Goal: Communication & Community: Answer question/provide support

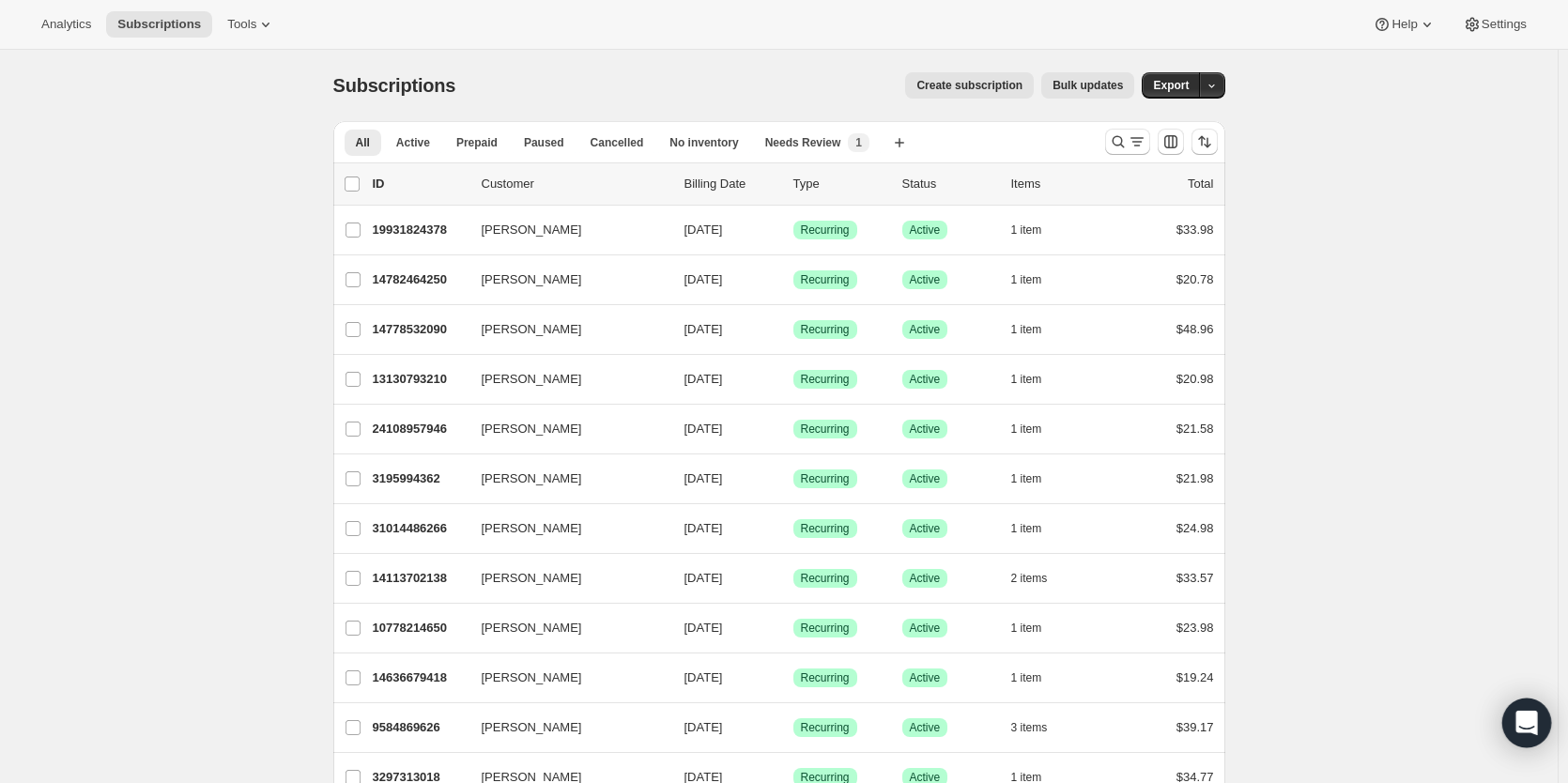
click at [1518, 718] on icon "Open Intercom Messenger" at bounding box center [1525, 723] width 22 height 25
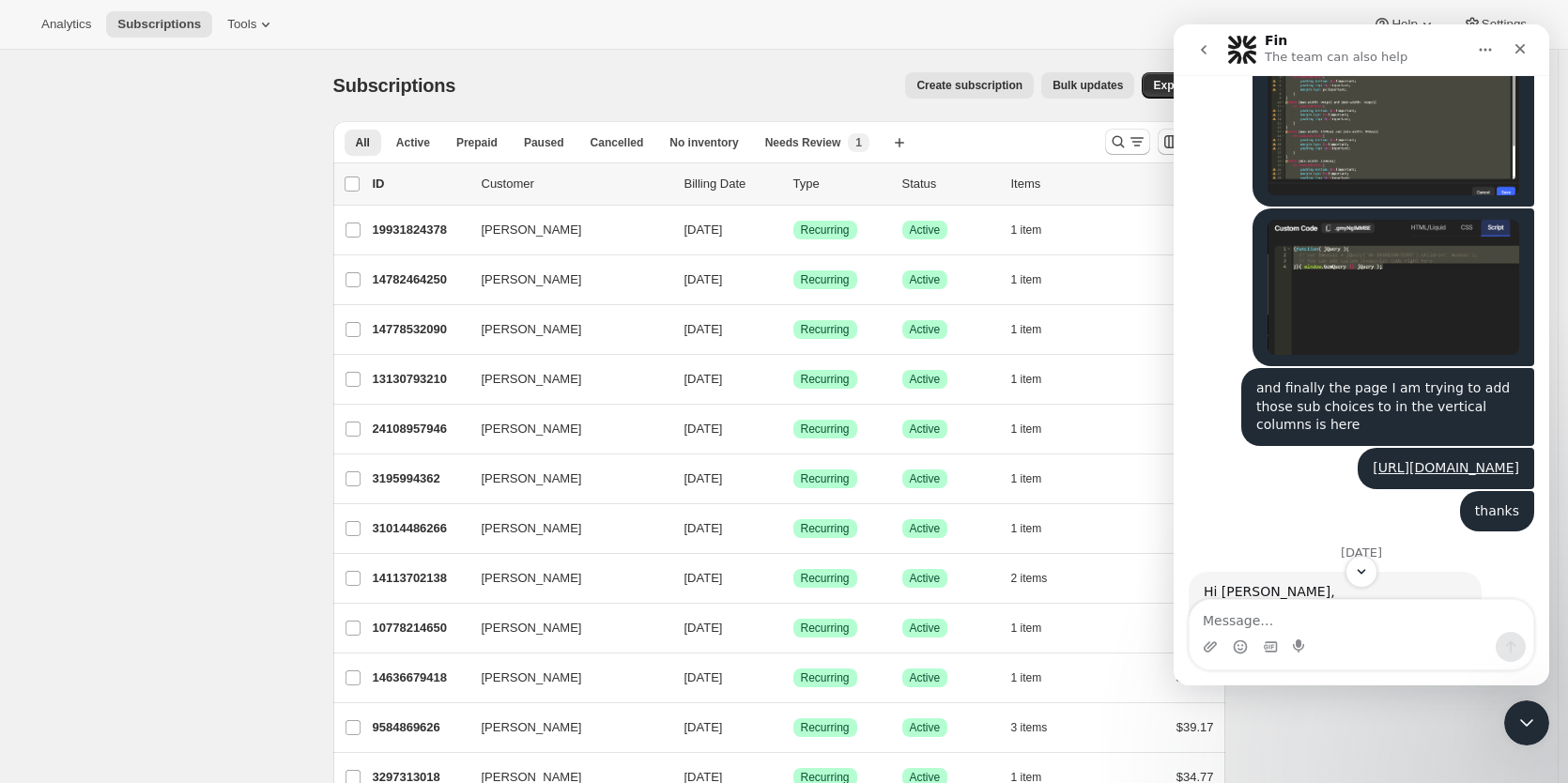
scroll to position [5193, 0]
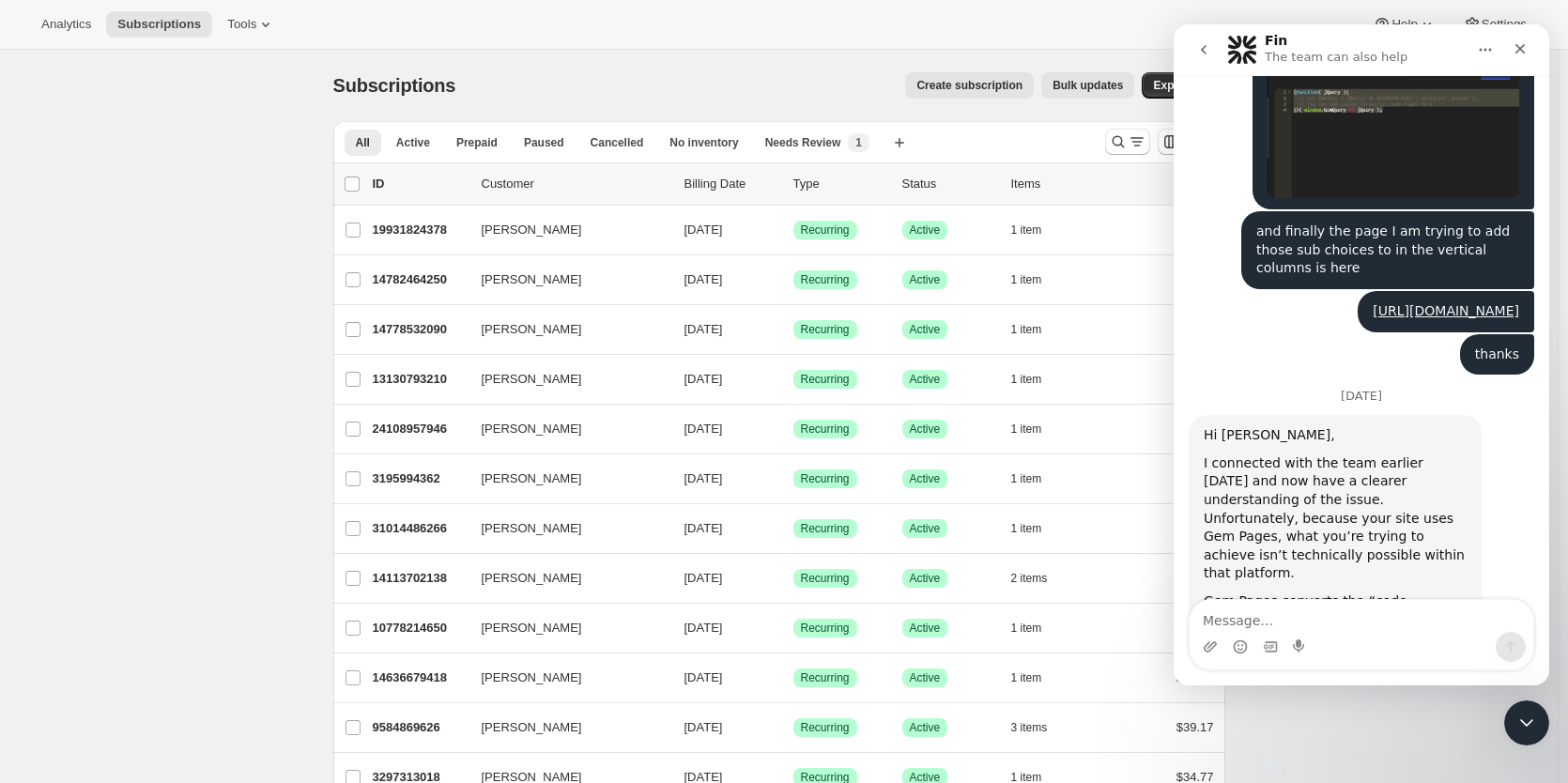
click at [1401, 615] on textarea "Message…" at bounding box center [1361, 617] width 344 height 32
type textarea "Ok thanks"
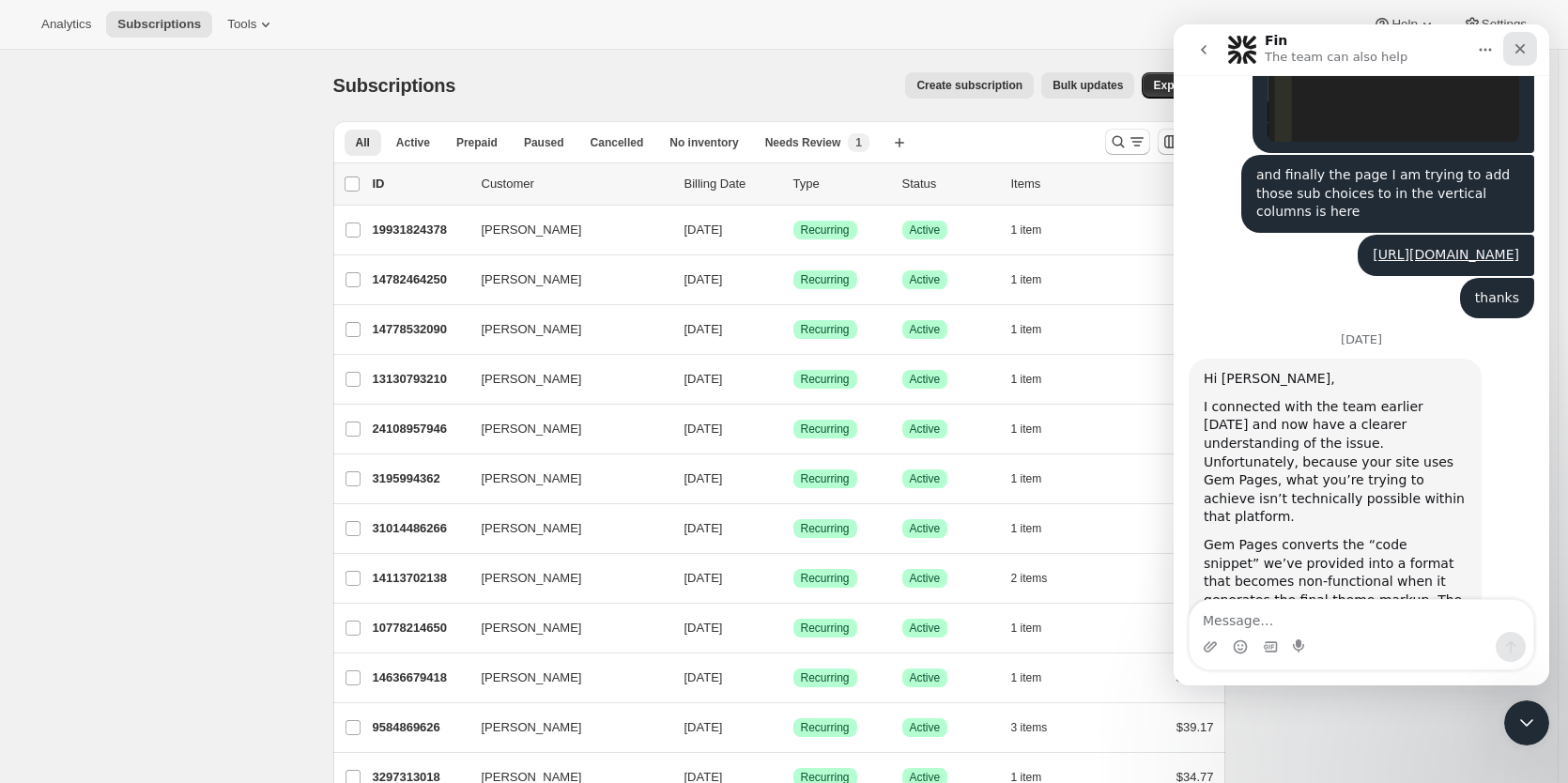
click at [1523, 46] on icon "Close" at bounding box center [1520, 48] width 10 height 10
